Goal: Register for event/course

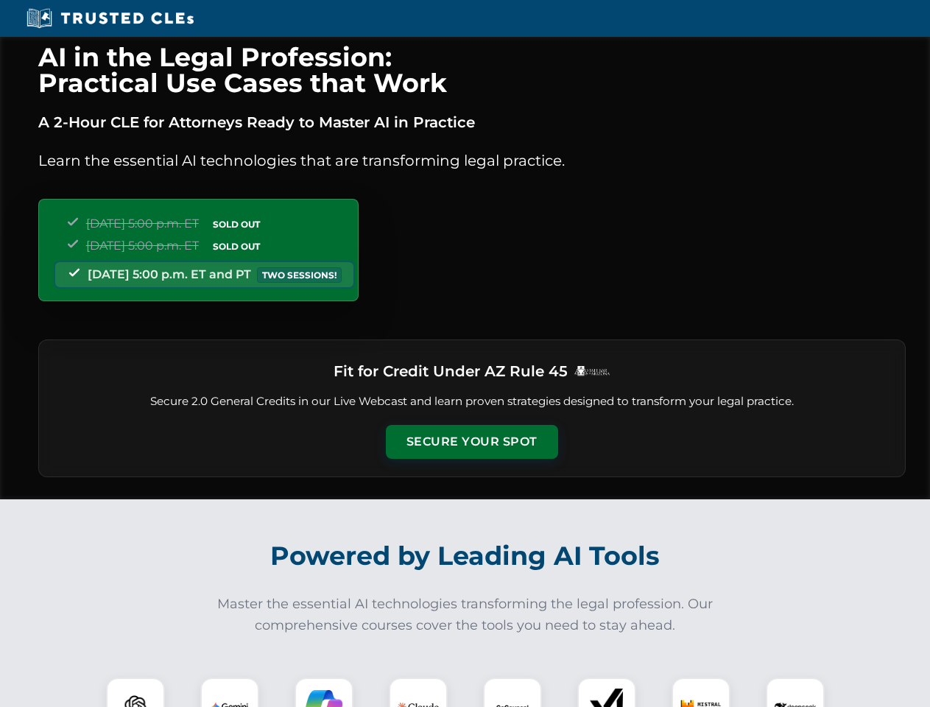
click at [471, 442] on button "Secure Your Spot" at bounding box center [472, 442] width 172 height 34
click at [136, 692] on img at bounding box center [135, 707] width 43 height 43
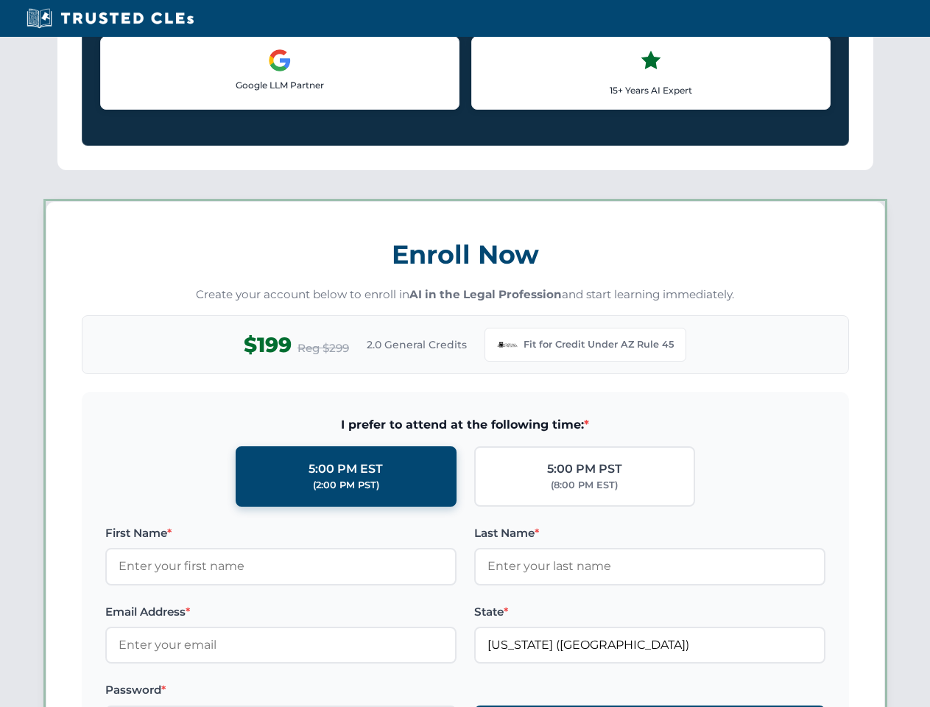
click at [324, 692] on label "Password *" at bounding box center [280, 690] width 351 height 18
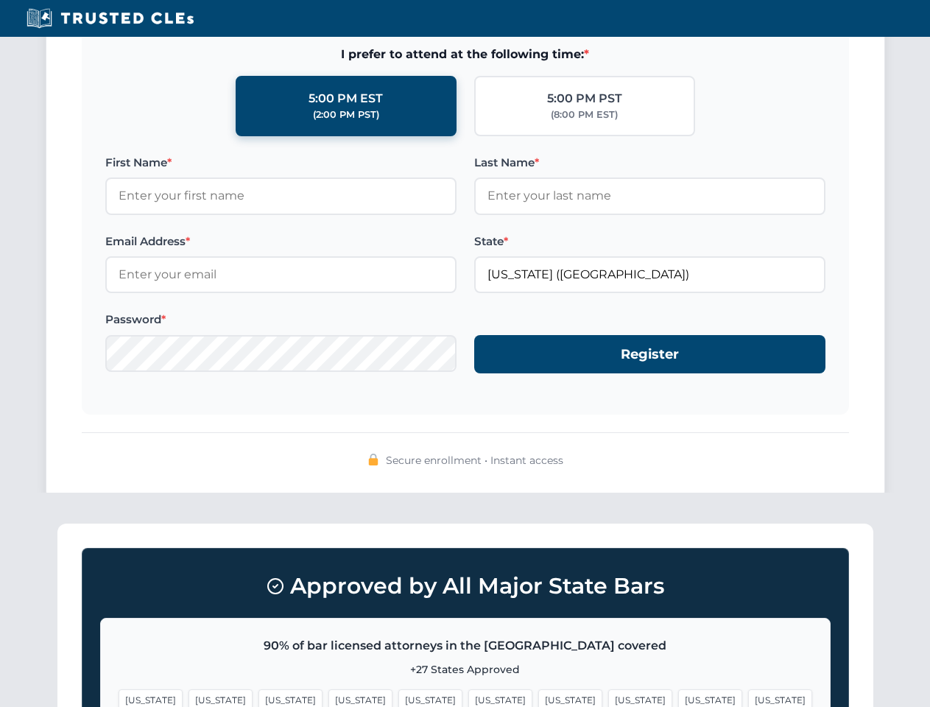
click at [678, 692] on span "[US_STATE]" at bounding box center [710, 699] width 64 height 21
